Goal: Check status: Check status

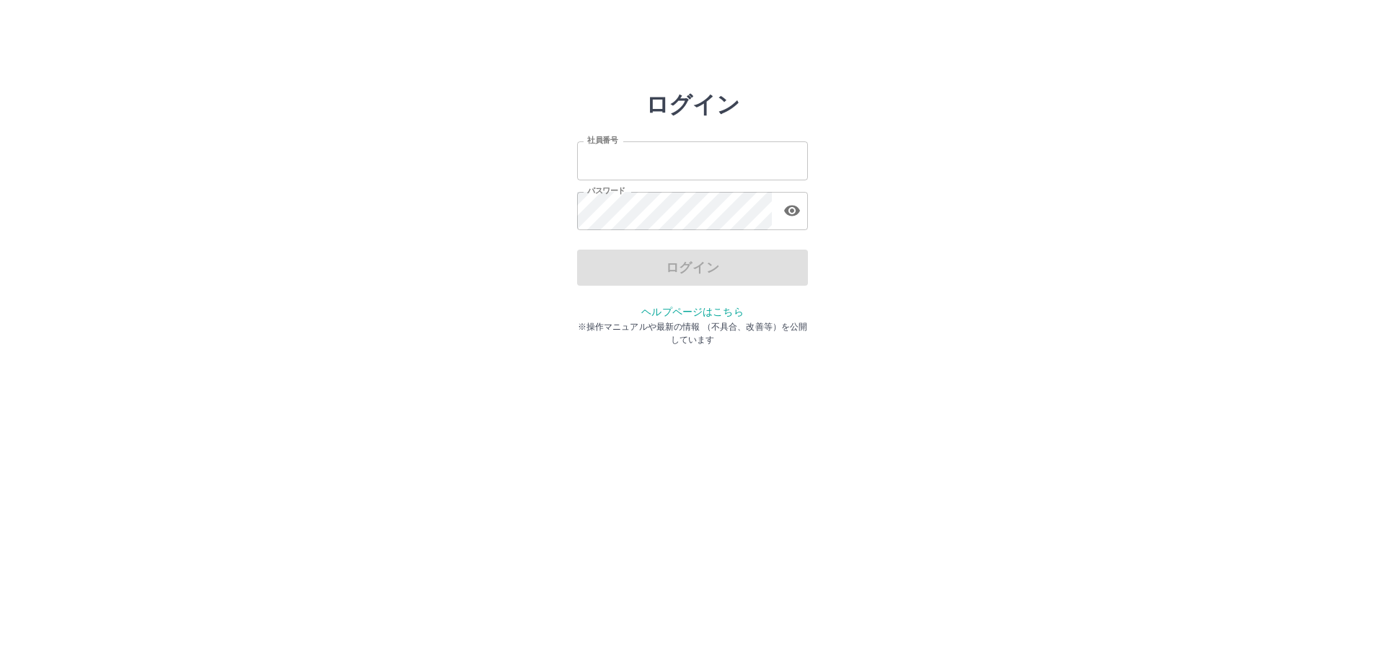
type input "*******"
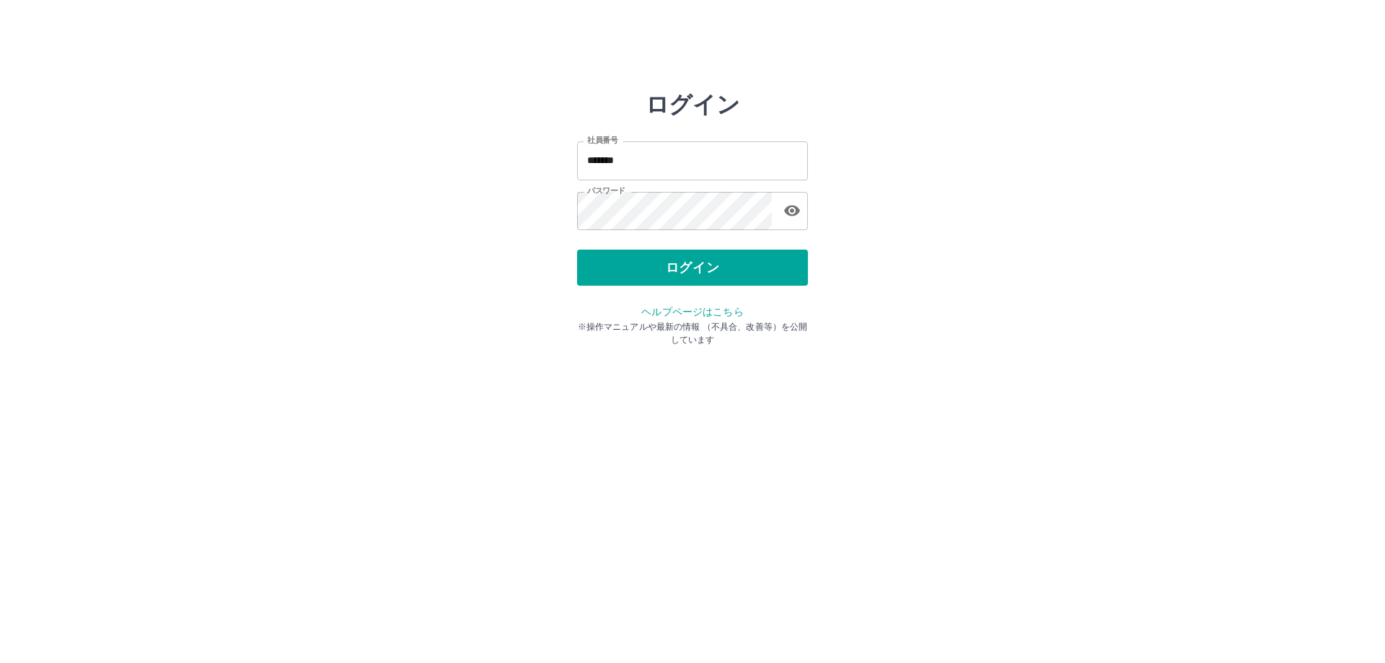
click at [672, 266] on div "ログイン" at bounding box center [692, 268] width 231 height 36
click at [706, 267] on button "ログイン" at bounding box center [692, 268] width 231 height 36
